Goal: Check status: Check status

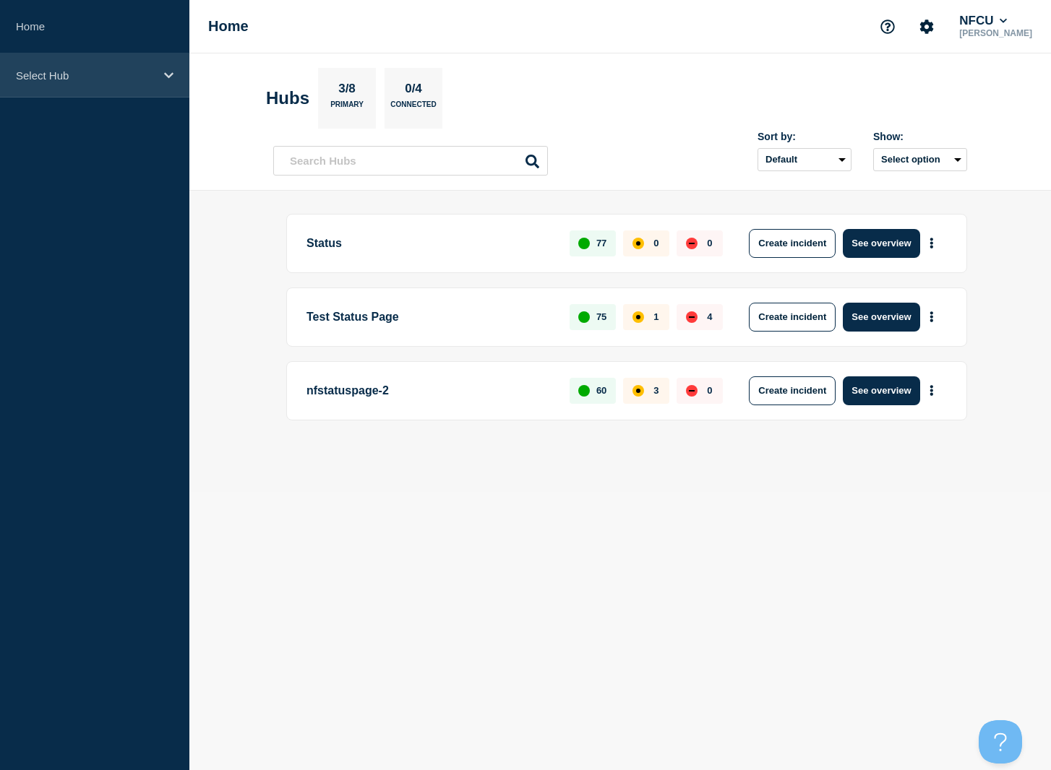
click at [164, 80] on icon at bounding box center [168, 75] width 9 height 11
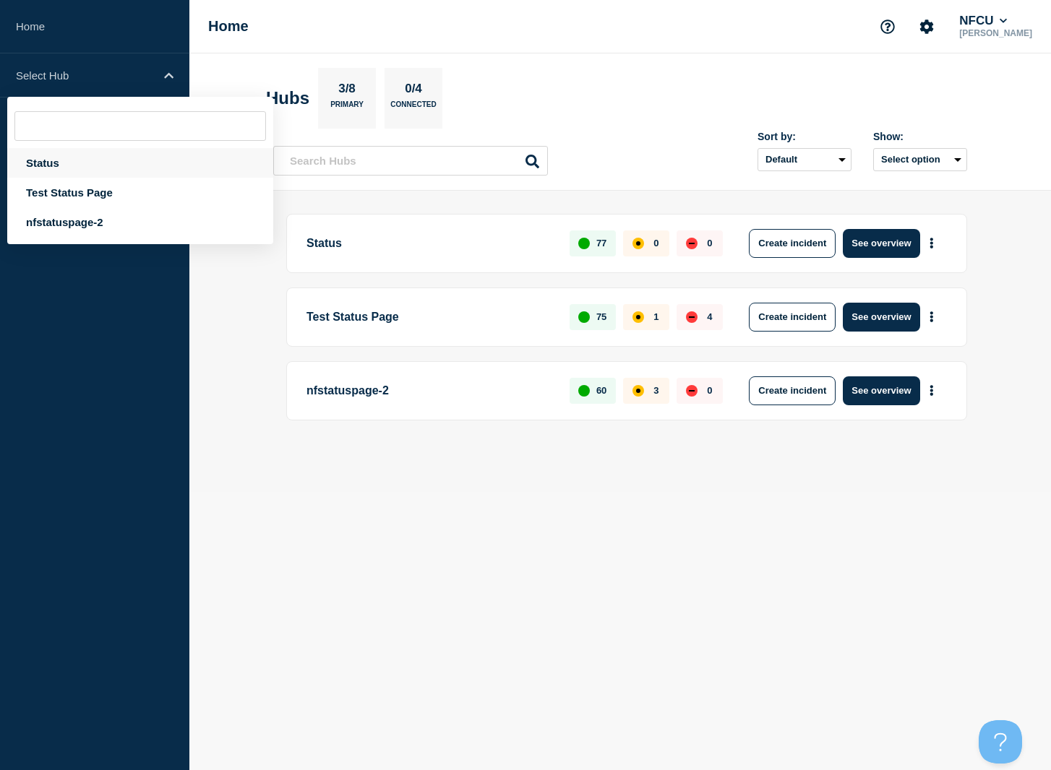
click at [43, 162] on div "Status" at bounding box center [140, 163] width 266 height 30
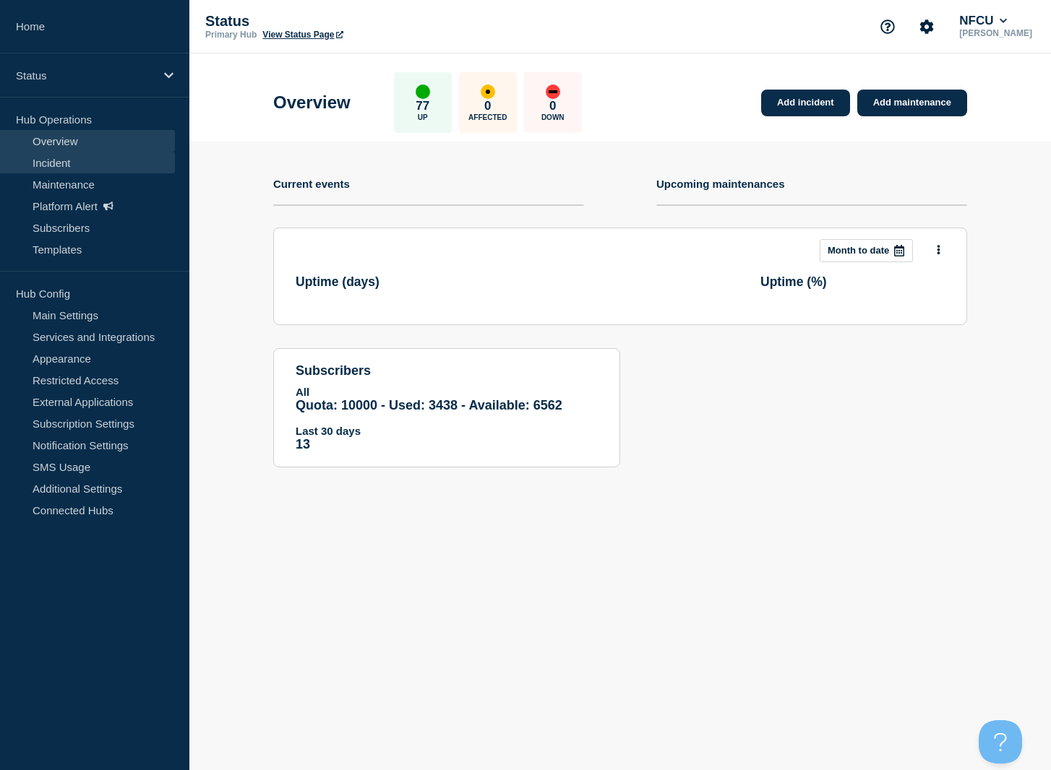
click at [72, 165] on link "Incident" at bounding box center [87, 163] width 175 height 22
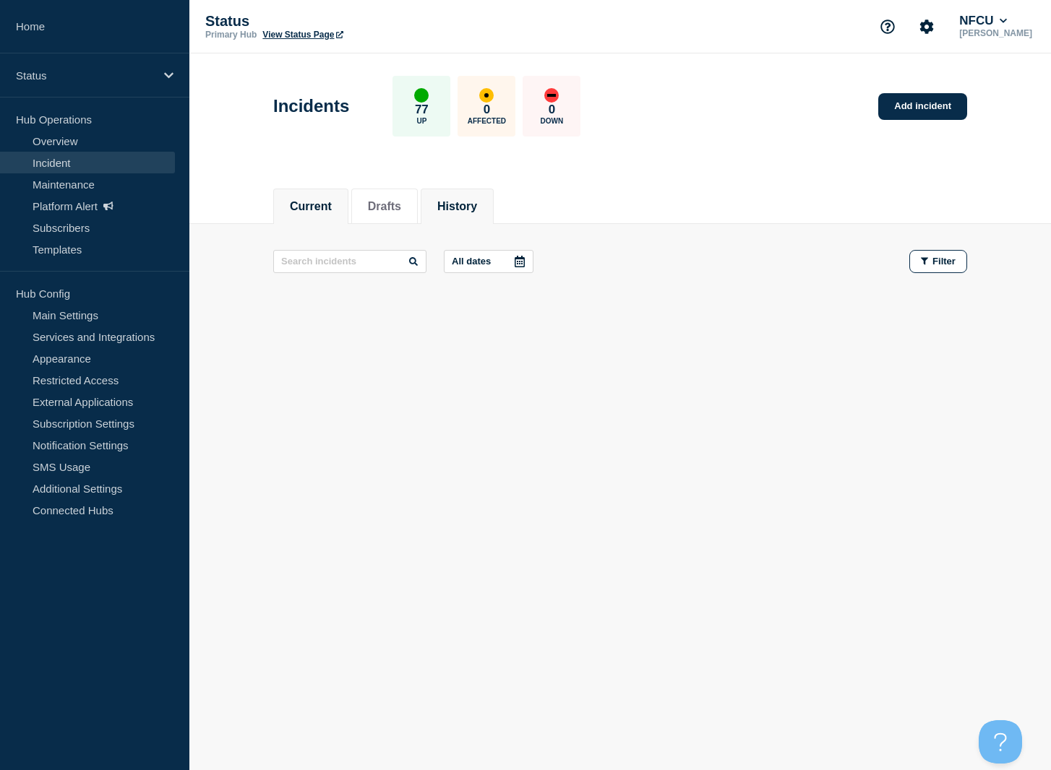
click at [477, 205] on button "History" at bounding box center [457, 206] width 40 height 13
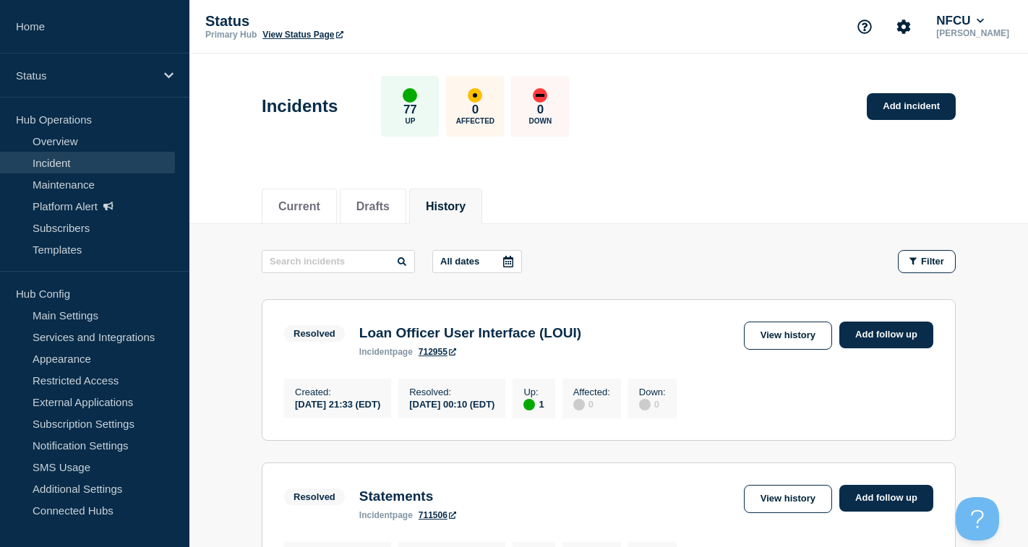
click at [459, 210] on button "History" at bounding box center [446, 206] width 40 height 13
click at [804, 335] on link "View history" at bounding box center [788, 336] width 88 height 28
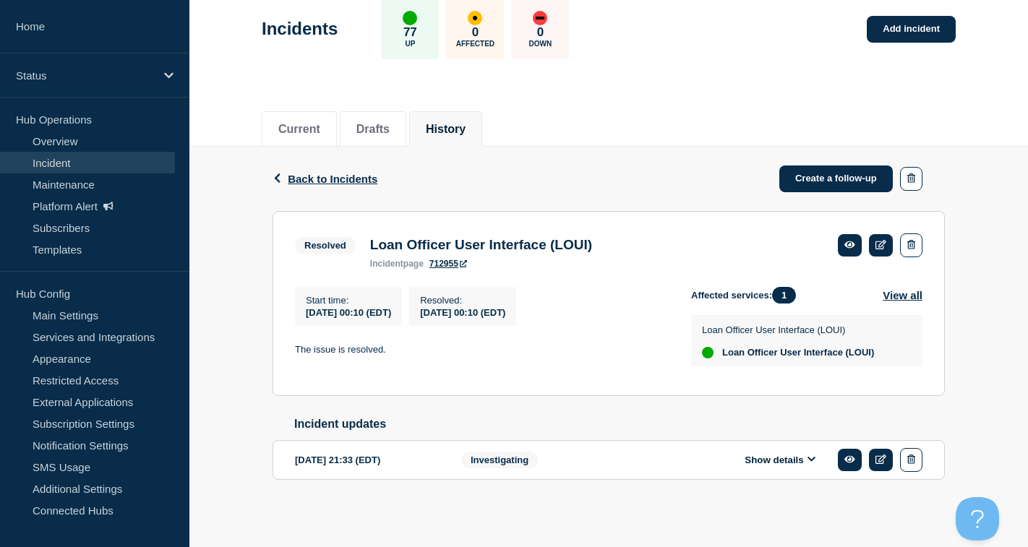
scroll to position [86, 0]
click at [489, 539] on main "Incidents 77 Up 0 Affected 0 Down Add incident Current Drafts History Back Back…" at bounding box center [608, 261] width 838 height 571
click at [452, 123] on button "History" at bounding box center [446, 129] width 40 height 13
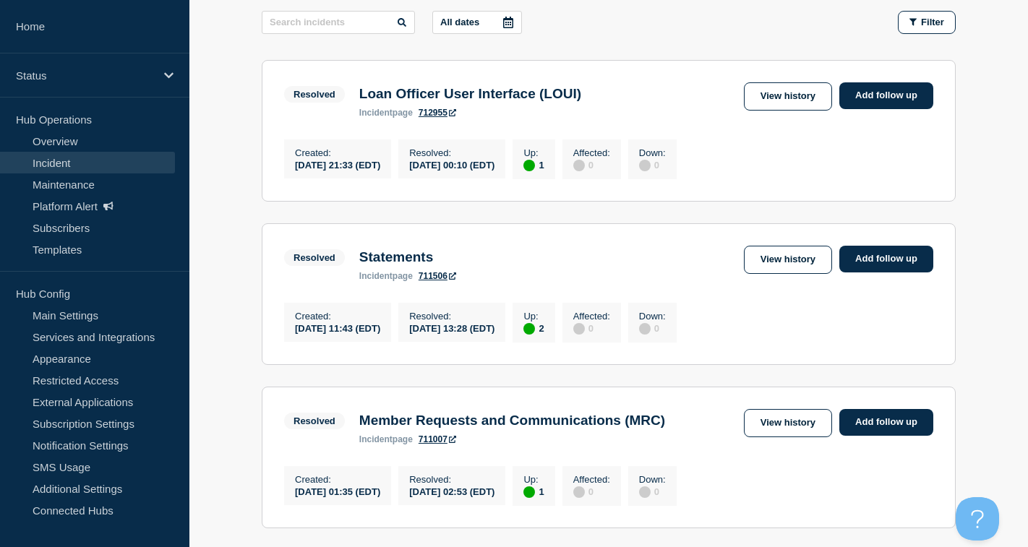
scroll to position [289, 0]
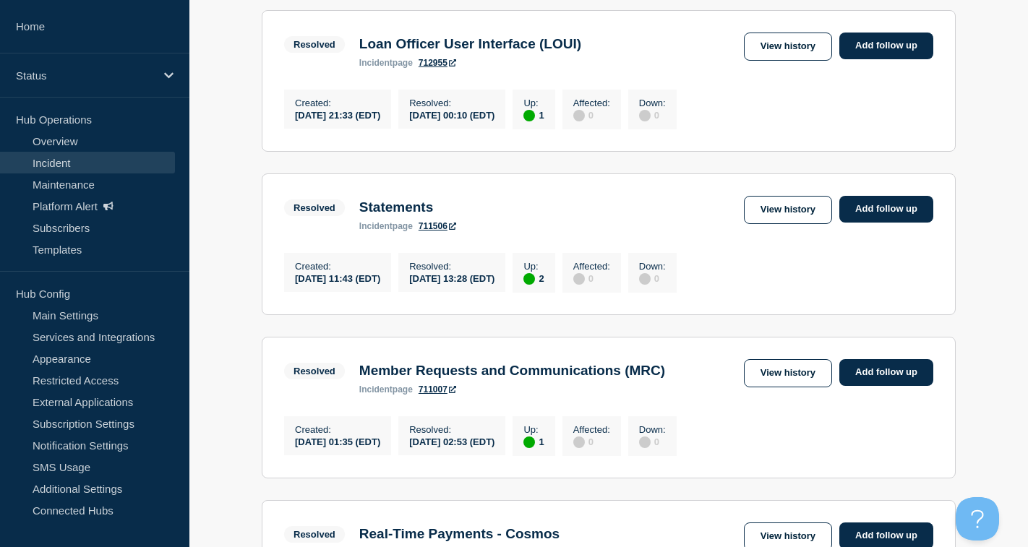
drag, startPoint x: 139, startPoint y: 546, endPoint x: 138, endPoint y: 526, distance: 20.3
click at [139, 546] on aside "Home Status Hub Operations Overview Incident Maintenance Platform Alert Subscri…" at bounding box center [94, 273] width 189 height 547
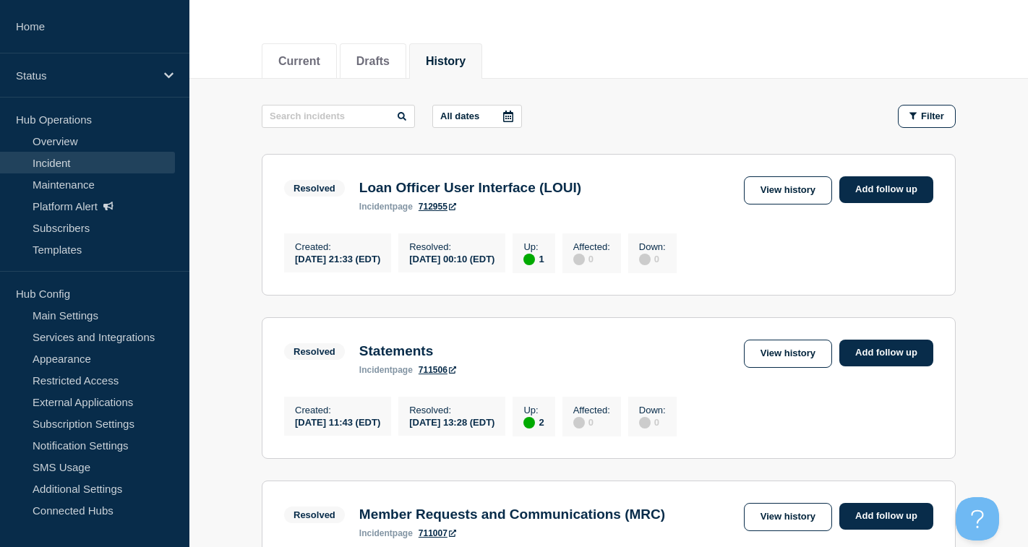
scroll to position [0, 0]
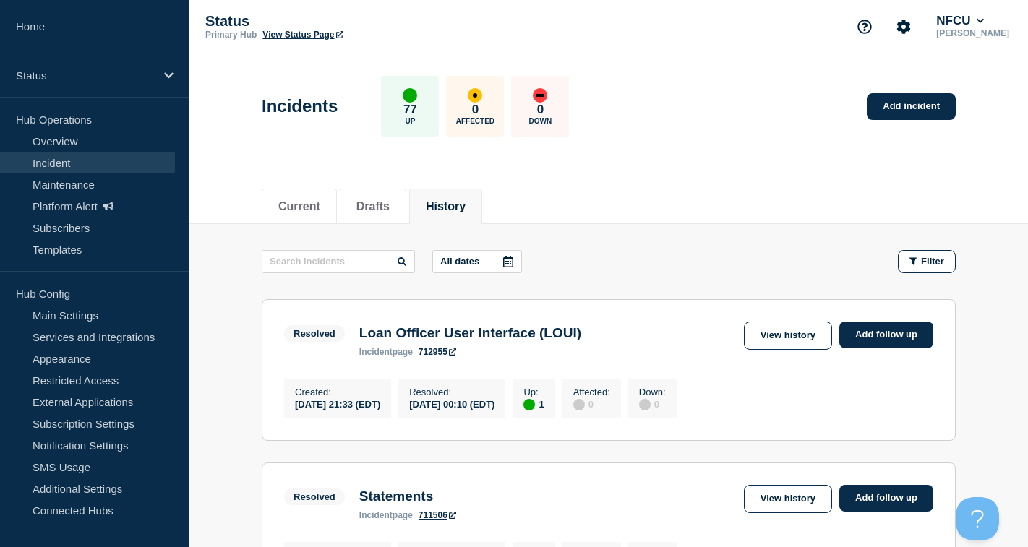
click at [465, 200] on button "History" at bounding box center [446, 206] width 40 height 13
